Goal: Find contact information: Find contact information

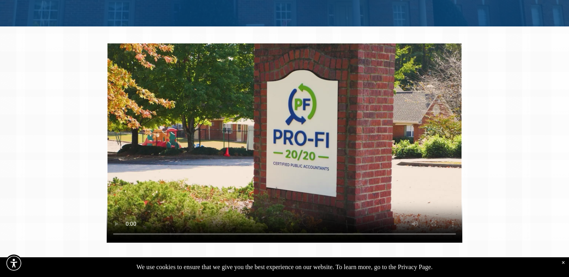
scroll to position [328, 0]
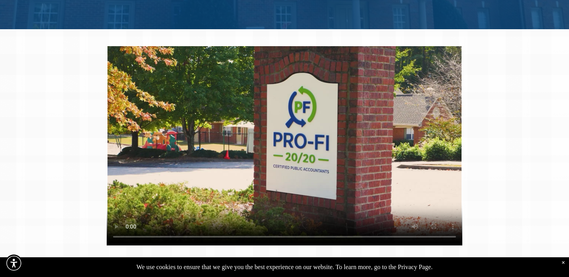
click at [315, 116] on video at bounding box center [284, 145] width 355 height 199
click at [295, 135] on video at bounding box center [284, 145] width 355 height 199
click at [305, 112] on video at bounding box center [284, 145] width 355 height 199
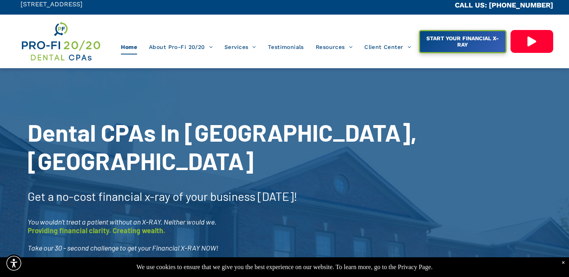
scroll to position [0, 0]
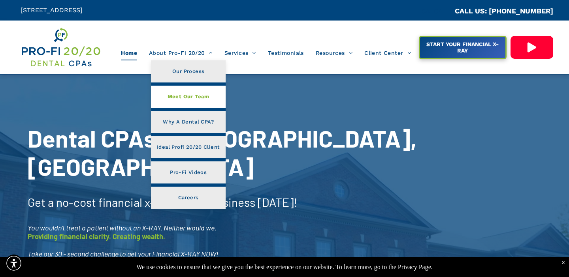
click at [182, 100] on span "Meet Our Team" at bounding box center [188, 97] width 42 height 10
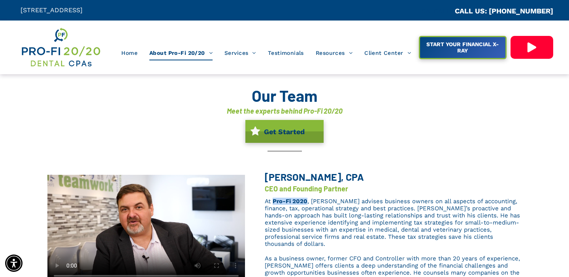
drag, startPoint x: 308, startPoint y: 201, endPoint x: 274, endPoint y: 201, distance: 33.6
click at [274, 201] on p "At Pro-Fi 2020 , Brent advises business owners on all aspects of accounting, fi…" at bounding box center [393, 223] width 257 height 50
copy link "Pro-Fi 2020"
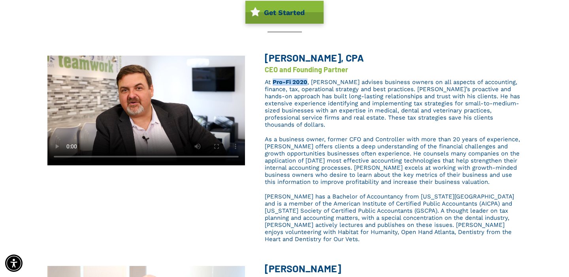
scroll to position [114, 0]
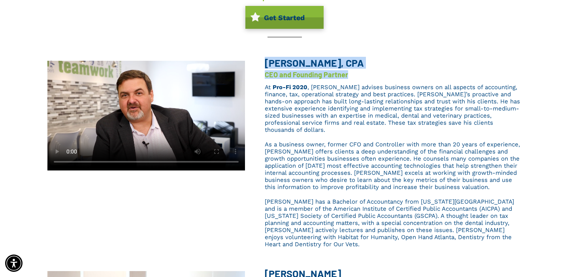
drag, startPoint x: 265, startPoint y: 63, endPoint x: 351, endPoint y: 73, distance: 86.7
click at [351, 73] on div "Brent L. Saunier, CPA CEO and Founding Partner At Pro-Fi 2020 , Brent advises b…" at bounding box center [383, 154] width 276 height 193
copy div "Brent L. Saunier, CPA CEO and Founding Partner"
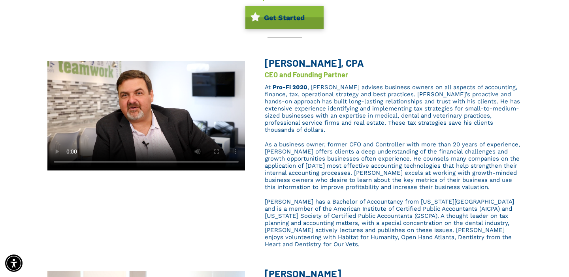
click at [134, 28] on div "Our Team Meet the experts behind Pro-Fi 20/20 Get Started" at bounding box center [284, 4] width 474 height 89
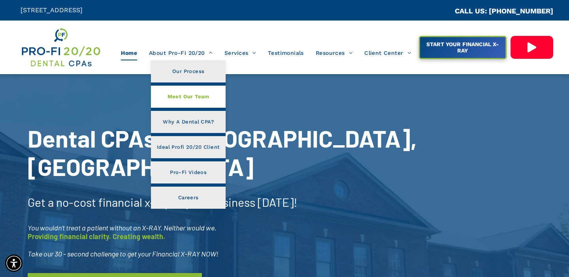
click at [188, 98] on span "Meet Our Team" at bounding box center [188, 97] width 42 height 10
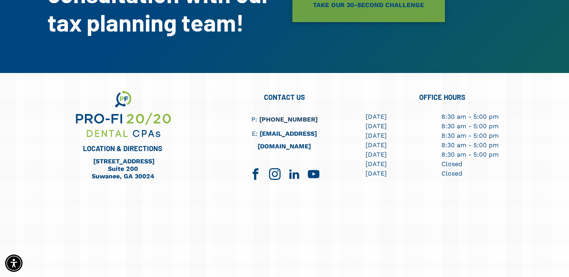
scroll to position [2860, 0]
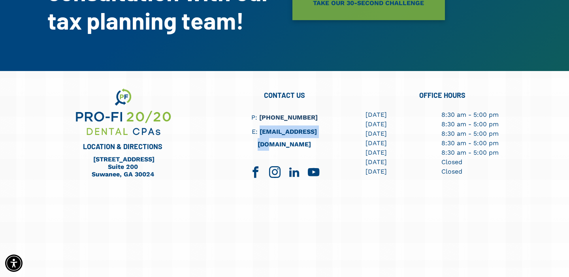
drag, startPoint x: 257, startPoint y: 109, endPoint x: 324, endPoint y: 105, distance: 67.2
click at [324, 126] on h6 "E: [EMAIL_ADDRESS][DOMAIN_NAME]" at bounding box center [284, 138] width 111 height 25
click at [303, 209] on div "CONTACT US P: [PHONE_NUMBER] E: [EMAIL_ADDRESS][DOMAIN_NAME]" at bounding box center [284, 181] width 158 height 188
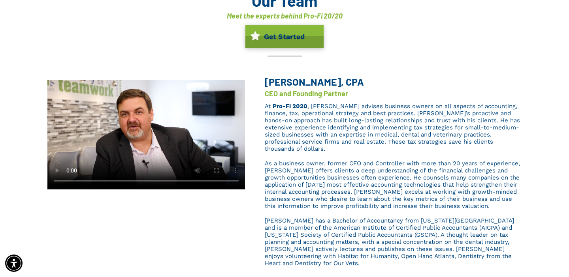
scroll to position [83, 0]
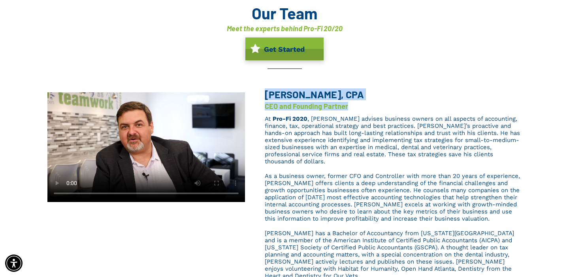
drag, startPoint x: 266, startPoint y: 95, endPoint x: 356, endPoint y: 107, distance: 91.1
click at [356, 107] on div "[PERSON_NAME], CPA CEO and Founding Partner At Pro-Fi 2020 , [PERSON_NAME] advi…" at bounding box center [383, 186] width 276 height 193
copy div "[PERSON_NAME], CPA CEO and Founding Partner"
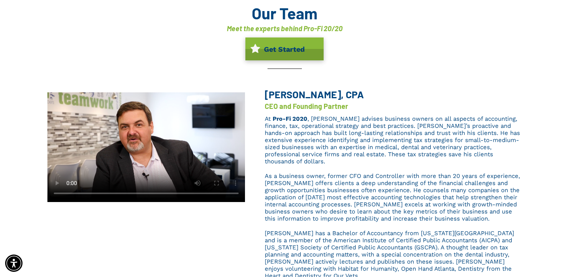
click at [323, 150] on span ", [PERSON_NAME] advises business owners on all aspects of accounting, finance, …" at bounding box center [392, 140] width 255 height 50
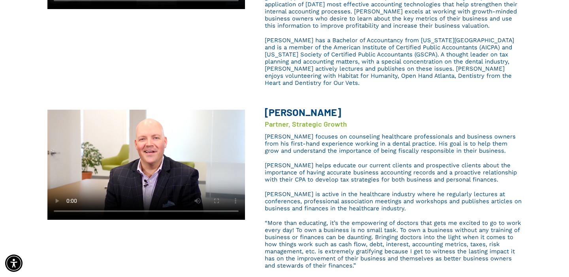
scroll to position [289, 0]
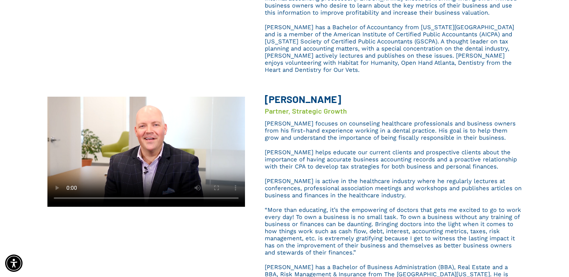
click at [296, 93] on b "[PERSON_NAME]" at bounding box center [303, 99] width 76 height 12
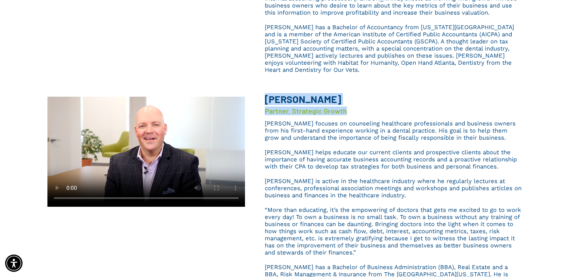
drag, startPoint x: 266, startPoint y: 80, endPoint x: 360, endPoint y: 90, distance: 94.5
click at [360, 90] on div "[PERSON_NAME] Partner, Strategic Growth [PERSON_NAME] focuses on counseling hea…" at bounding box center [383, 194] width 276 height 217
copy div "[PERSON_NAME] Partner, Strategic Growth"
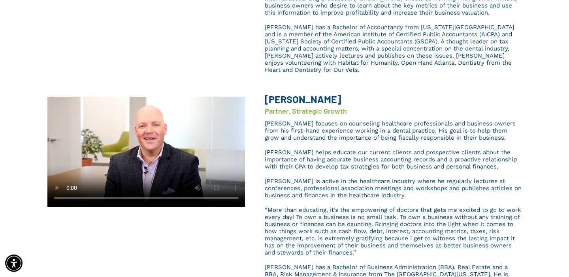
click at [344, 178] on span "[PERSON_NAME] is active in the healthcare industry where he regularly lectures …" at bounding box center [393, 188] width 257 height 21
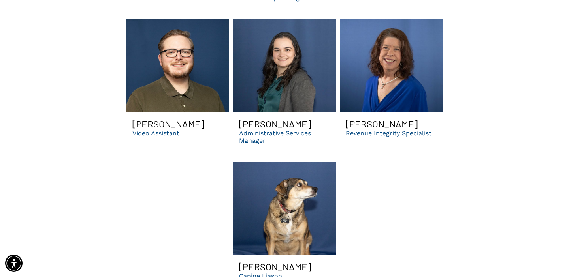
scroll to position [2862, 0]
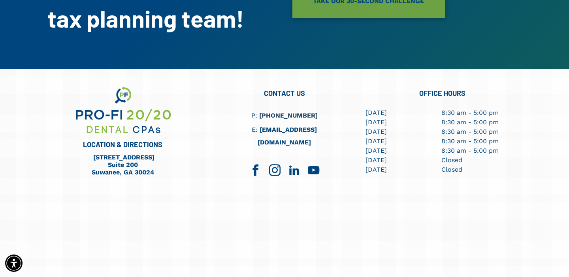
drag, startPoint x: 256, startPoint y: 107, endPoint x: 309, endPoint y: 105, distance: 52.9
click at [309, 124] on h6 "E: [EMAIL_ADDRESS][DOMAIN_NAME]" at bounding box center [284, 136] width 111 height 25
drag, startPoint x: 323, startPoint y: 106, endPoint x: 257, endPoint y: 105, distance: 66.3
click at [257, 124] on h6 "E: [EMAIL_ADDRESS][DOMAIN_NAME]" at bounding box center [284, 136] width 111 height 25
